Goal: Find specific page/section: Find specific page/section

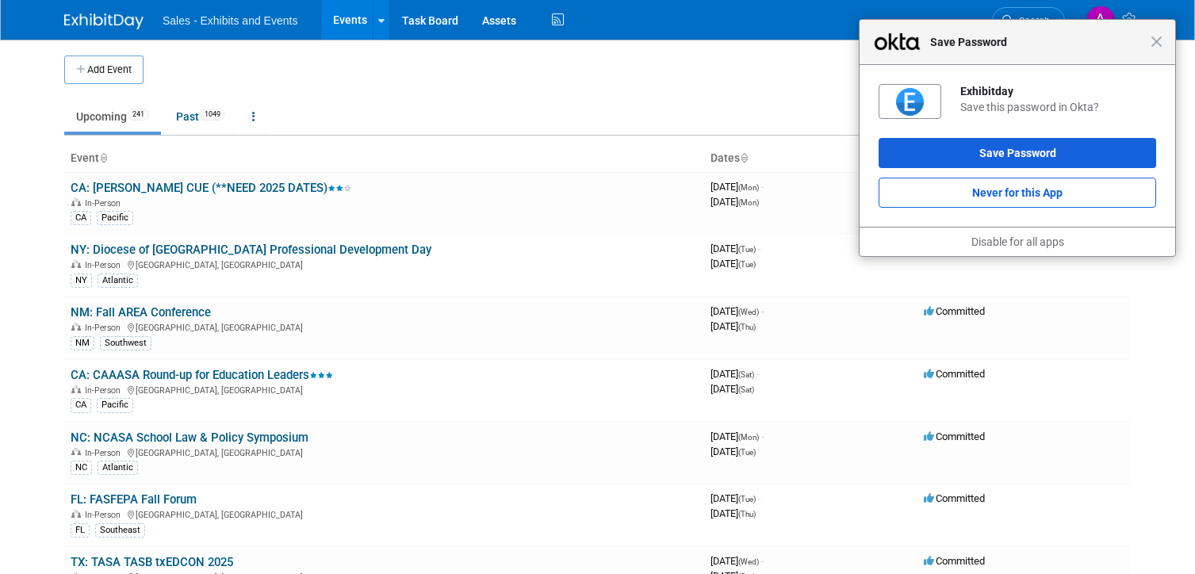
click at [1164, 44] on div "Close Save Password" at bounding box center [1018, 42] width 316 height 45
click at [1158, 46] on span "Close" at bounding box center [1157, 42] width 12 height 12
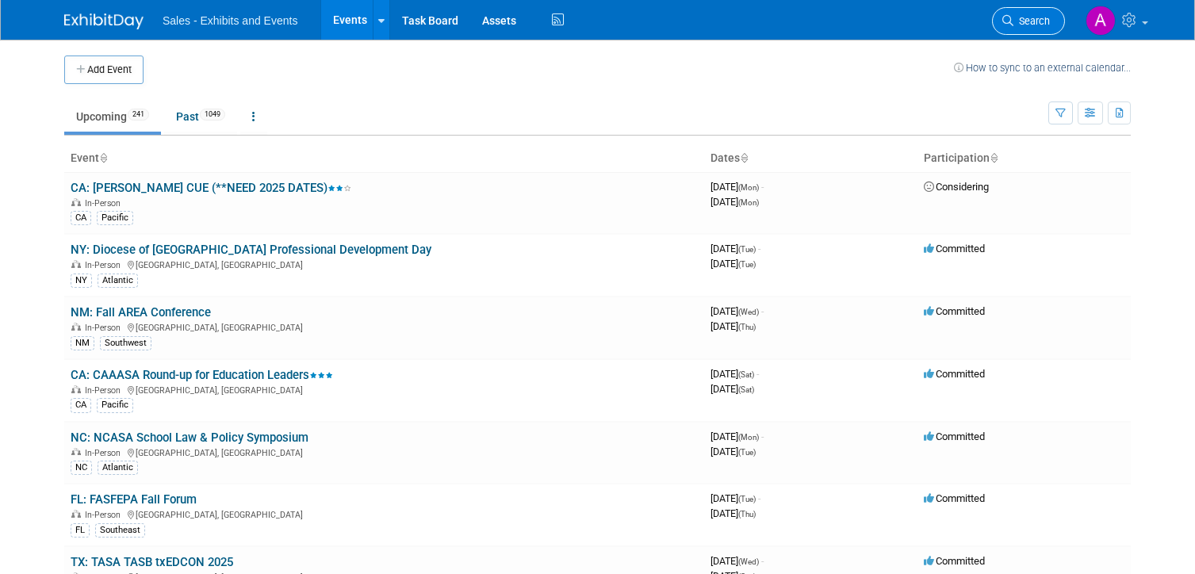
click at [1041, 23] on span "Search" at bounding box center [1032, 21] width 36 height 12
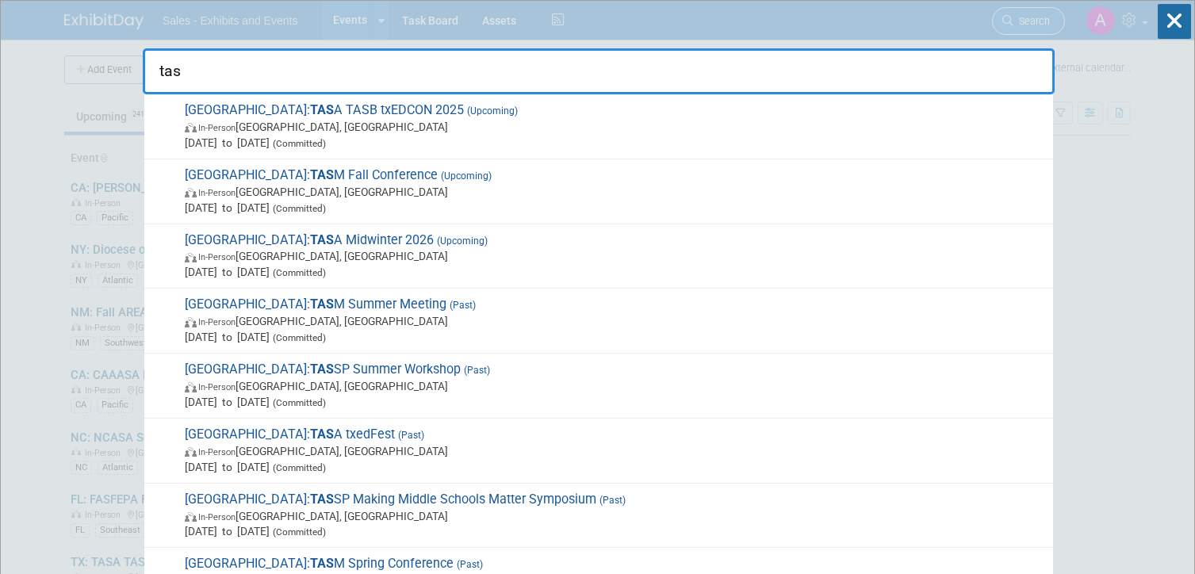
type input "tasa"
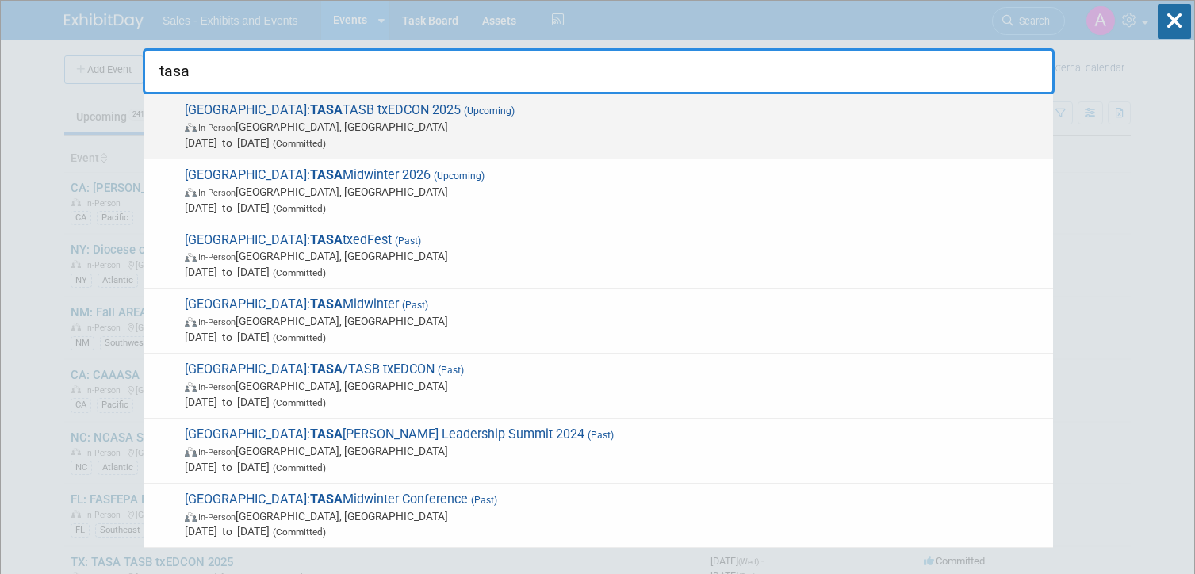
click at [524, 108] on span "TX: TASA TASB txEDCON 2025 (Upcoming) In-Person [GEOGRAPHIC_DATA], [GEOGRAPHIC_…" at bounding box center [612, 126] width 865 height 48
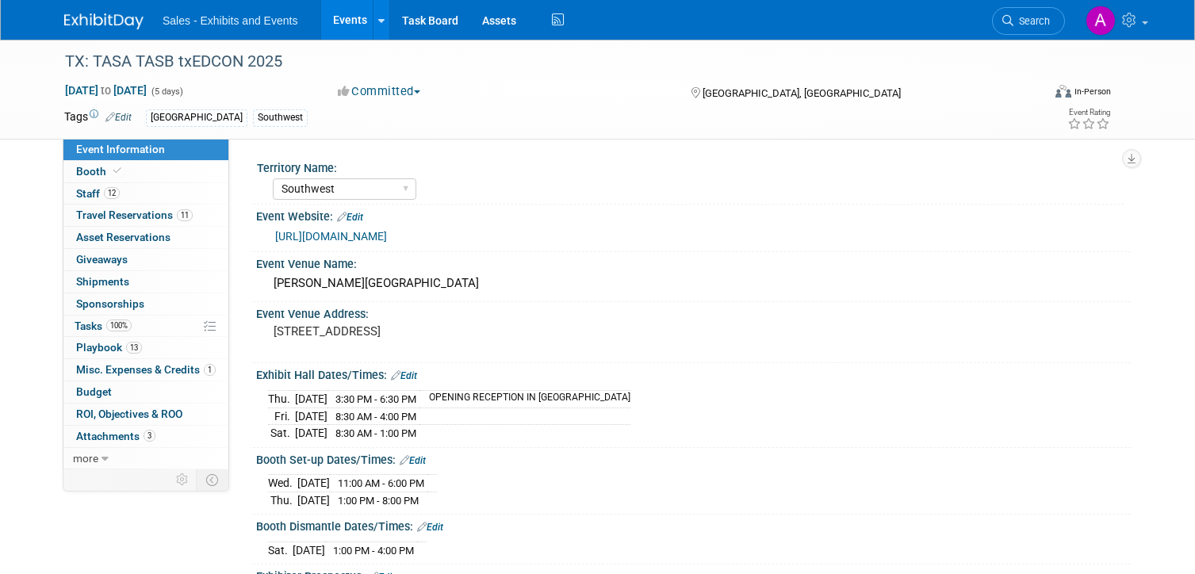
select select "Southwest"
